Goal: Find specific page/section: Find specific page/section

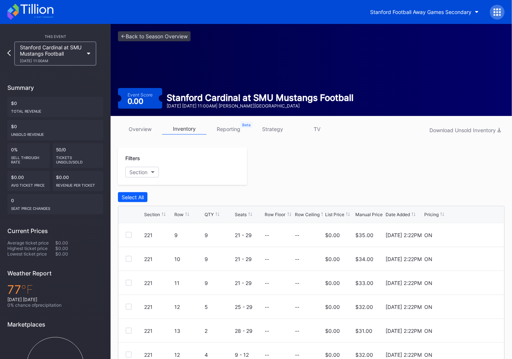
click at [491, 7] on div "Stanford Football Away Games Secondary" at bounding box center [435, 12] width 140 height 15
click at [494, 12] on icon at bounding box center [495, 12] width 2 height 2
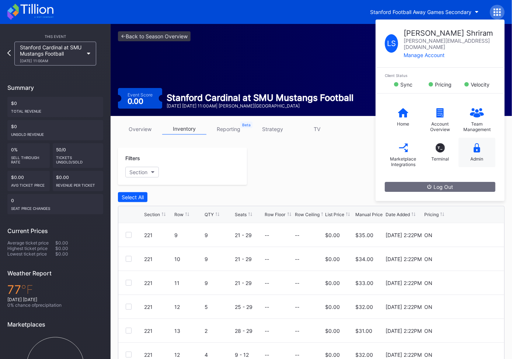
click at [475, 145] on icon at bounding box center [477, 147] width 7 height 9
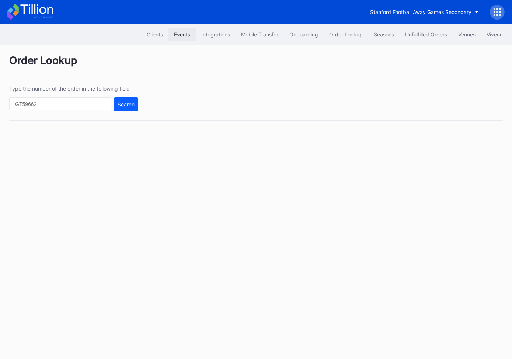
click at [184, 33] on div "Events" at bounding box center [182, 34] width 16 height 6
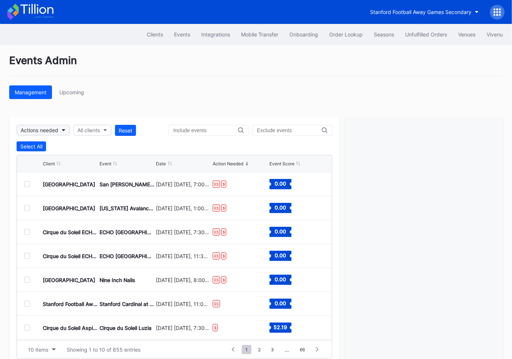
click at [58, 128] on div "Actions needed" at bounding box center [40, 130] width 38 height 6
click at [100, 130] on div "All clients" at bounding box center [88, 130] width 22 height 6
type input "awa"
click at [125, 169] on div "Stanford Football Away Games Secondary" at bounding box center [130, 163] width 112 height 14
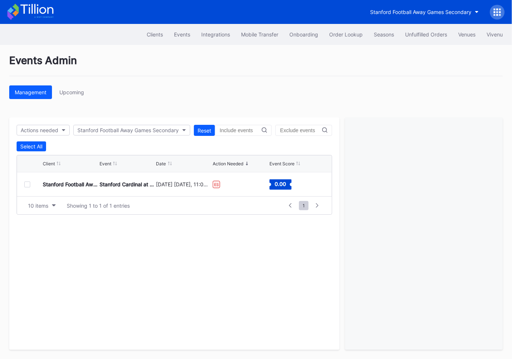
click at [26, 184] on div at bounding box center [27, 185] width 6 height 6
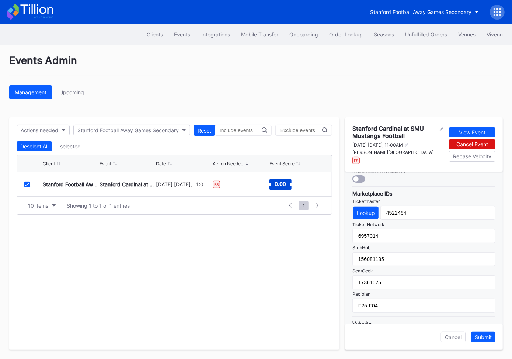
scroll to position [233, 0]
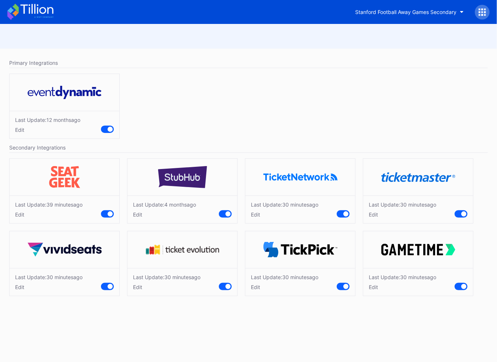
click at [480, 12] on icon at bounding box center [480, 12] width 2 height 2
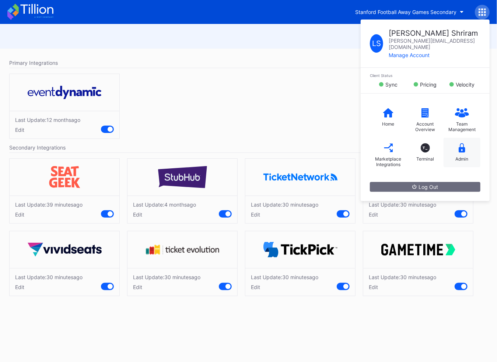
click at [462, 143] on icon at bounding box center [462, 147] width 7 height 9
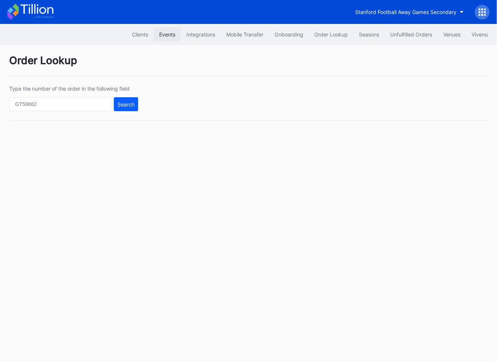
click at [169, 32] on div "Events" at bounding box center [167, 34] width 16 height 6
